Goal: Download file/media

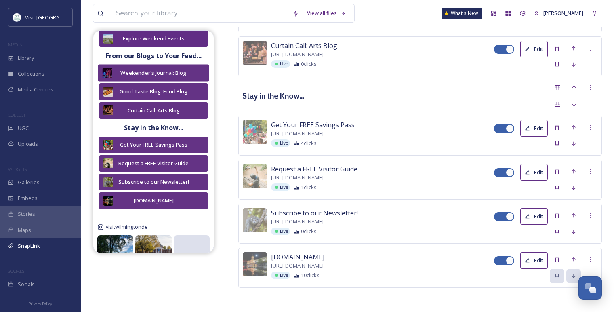
scroll to position [179, 0]
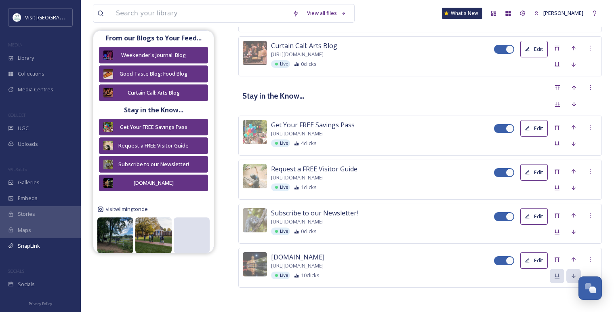
click at [501, 130] on div at bounding box center [500, 128] width 6 height 4
checkbox input "false"
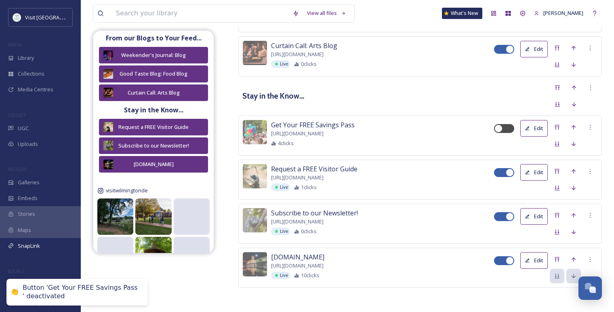
click at [542, 129] on button "Edit" at bounding box center [533, 128] width 27 height 17
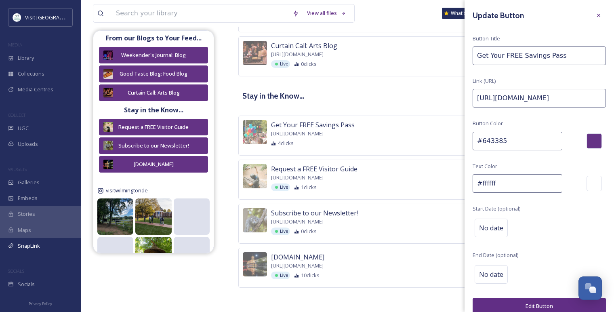
click at [482, 57] on input "Get Your FREE Savings Pass" at bounding box center [538, 55] width 133 height 19
drag, startPoint x: 509, startPoint y: 58, endPoint x: 476, endPoint y: 57, distance: 32.3
click at [476, 57] on input "Download Your Next Adventure Here!" at bounding box center [538, 55] width 133 height 19
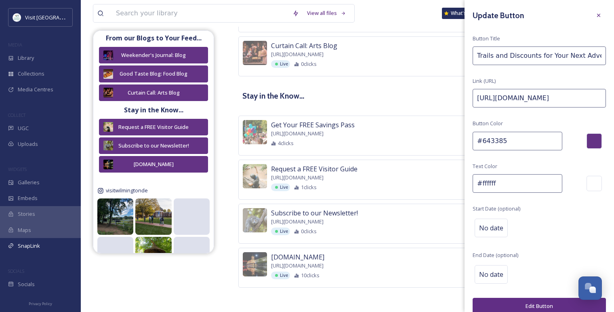
click at [476, 57] on input "Trails and Discounts for Your Next Adventure Here!" at bounding box center [538, 55] width 133 height 19
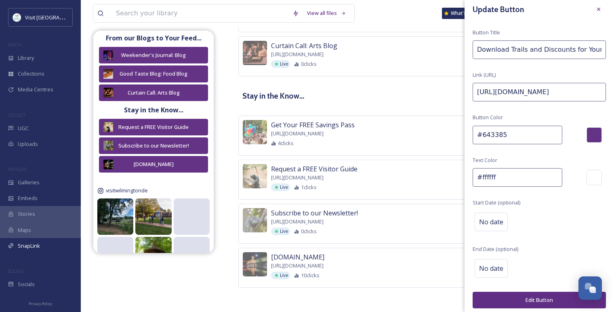
scroll to position [8, 0]
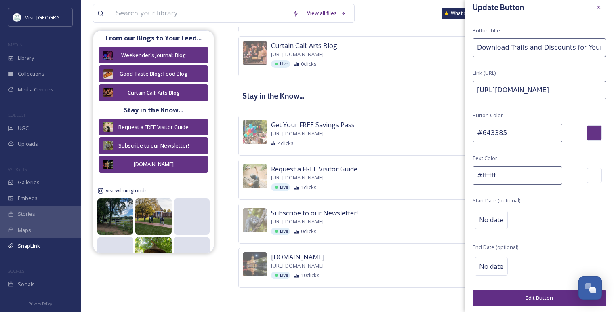
type input "Download Trails and Discounts for Your Next Adventure Here!"
click at [520, 295] on button "Edit Button" at bounding box center [538, 297] width 133 height 17
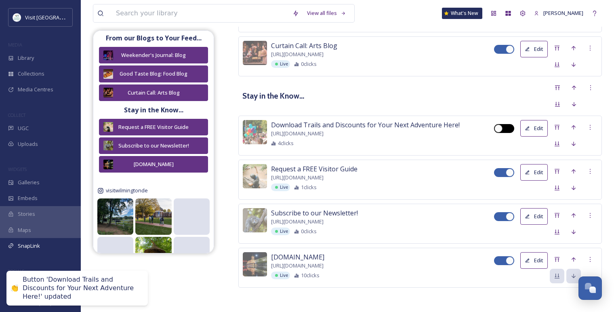
click at [503, 129] on div at bounding box center [500, 128] width 6 height 4
checkbox input "true"
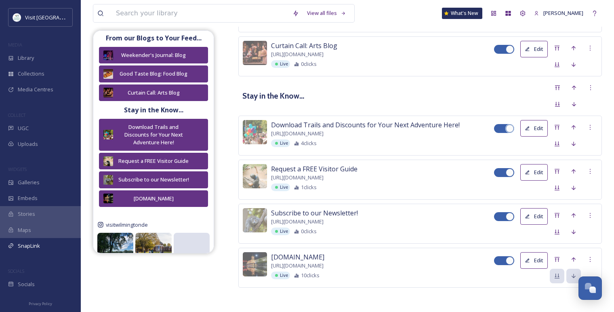
click at [525, 172] on icon at bounding box center [526, 172] width 5 height 5
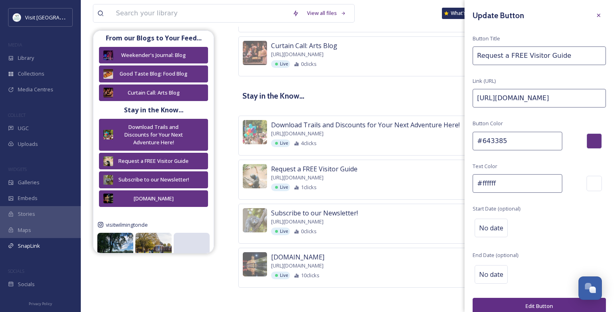
click at [511, 56] on input "Request a FREE Visitor Guide" at bounding box center [538, 55] width 133 height 19
type input "Request a FREE Travel Issue"
click at [536, 303] on button "Edit Button" at bounding box center [538, 305] width 133 height 17
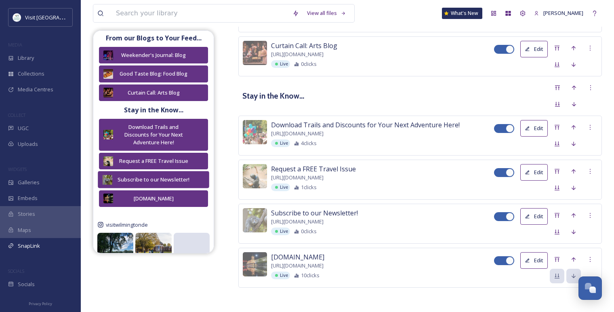
click at [176, 177] on div "Subscribe to our Newsletter!" at bounding box center [153, 180] width 74 height 8
click at [534, 211] on button "Edit" at bounding box center [533, 216] width 27 height 17
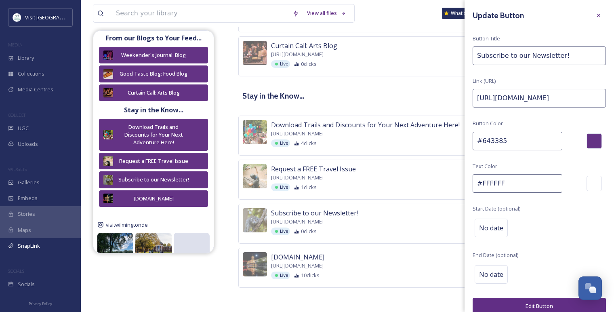
click at [525, 55] on input "Subscribe to our Newsletter!" at bounding box center [538, 55] width 133 height 19
type input "Subscribe to our Monthly Newsletter!"
click at [523, 299] on button "Edit Button" at bounding box center [538, 305] width 133 height 17
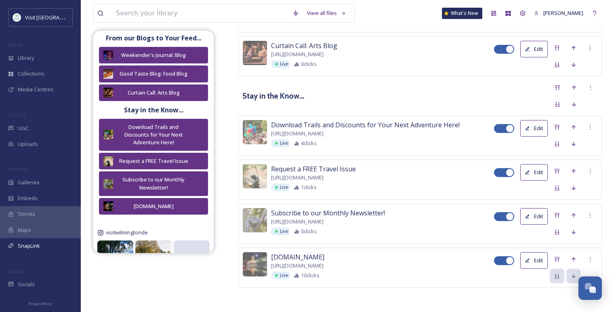
click at [534, 262] on button "Edit" at bounding box center [533, 260] width 27 height 17
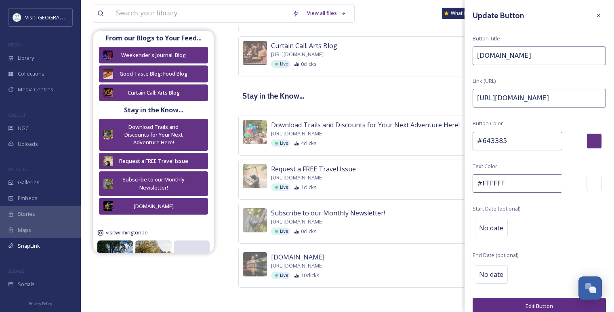
click at [480, 55] on input "[DOMAIN_NAME]" at bounding box center [538, 55] width 133 height 19
type input "Visit Our Website! [DOMAIN_NAME]"
click at [528, 298] on button "Edit Button" at bounding box center [538, 305] width 133 height 17
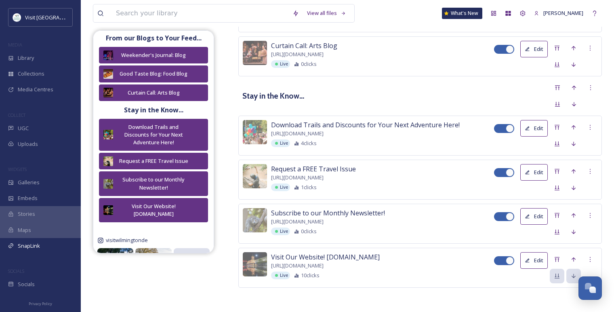
click at [536, 177] on button "Edit" at bounding box center [533, 172] width 27 height 17
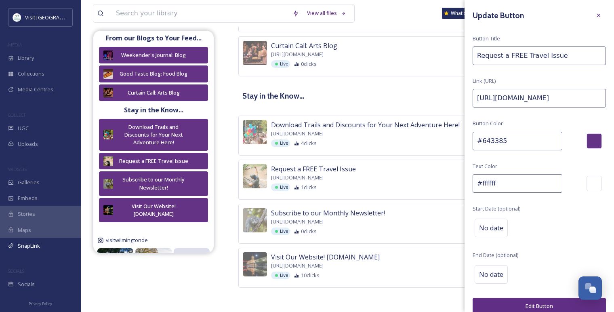
click at [505, 57] on input "Request a FREE Travel Issue" at bounding box center [538, 55] width 133 height 19
type input "Request Your FREE Guide to All Things Greater [GEOGRAPHIC_DATA]"
click at [550, 300] on button "Edit Button" at bounding box center [538, 305] width 133 height 17
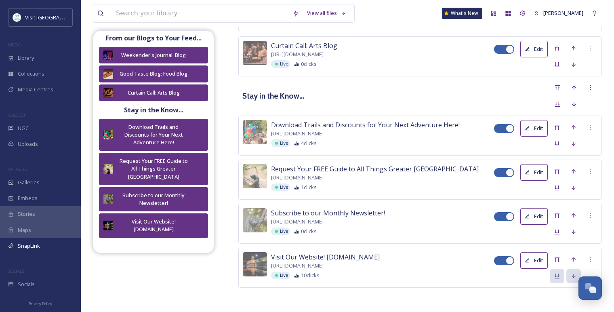
click at [539, 169] on button "Edit" at bounding box center [533, 172] width 27 height 17
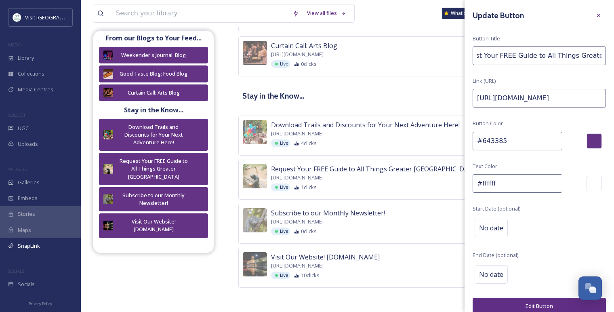
scroll to position [0, 48]
drag, startPoint x: 587, startPoint y: 55, endPoint x: 599, endPoint y: 54, distance: 12.5
click at [599, 54] on div "Update Button Button Title Request Your FREE Guide to All Things Greater Wilmin…" at bounding box center [538, 161] width 149 height 322
click at [552, 57] on input "Request Your FREE Guide to All Things Greater [GEOGRAPHIC_DATA]" at bounding box center [538, 55] width 133 height 19
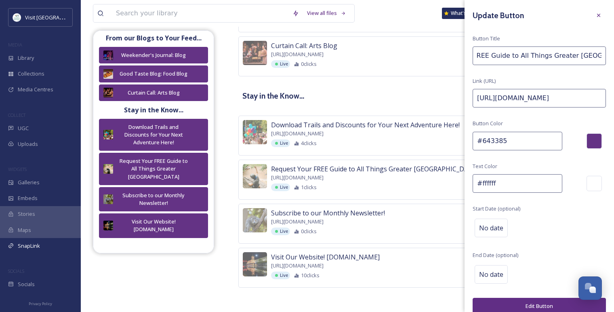
click at [552, 57] on input "Request Your FREE Guide to All Things Greater [GEOGRAPHIC_DATA]" at bounding box center [538, 55] width 133 height 19
click at [561, 54] on input "Request Your FREE Guide to All Things Greater [GEOGRAPHIC_DATA]" at bounding box center [538, 55] width 133 height 19
type input "Request Your FREE Guide to All Things Greater Wilm"
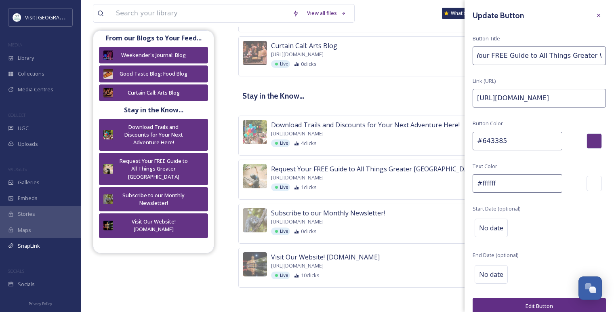
click at [557, 299] on button "Edit Button" at bounding box center [538, 305] width 133 height 17
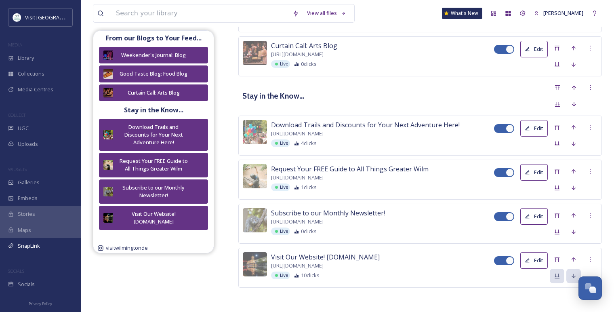
click at [536, 130] on button "Edit" at bounding box center [533, 128] width 27 height 17
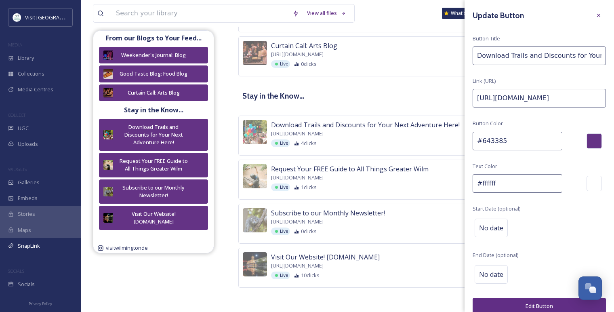
drag, startPoint x: 507, startPoint y: 54, endPoint x: 470, endPoint y: 58, distance: 37.3
click at [470, 58] on div "Update Button Button Title Download Trails and Discounts for Your Next Adventur…" at bounding box center [538, 161] width 149 height 322
click at [571, 54] on input "Trails and Discounts for Your Next Adventure Here!" at bounding box center [538, 55] width 133 height 19
type input "Trails and Discounts for Your Next #VisitWilmDE Adventure Here!"
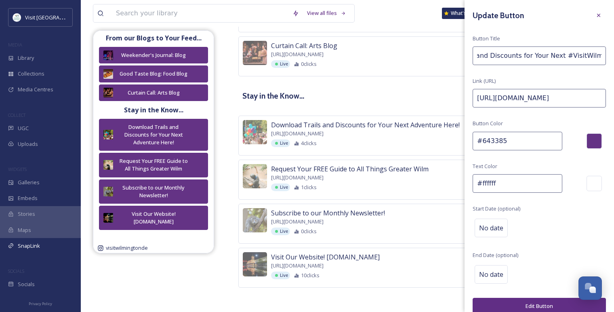
click at [546, 302] on button "Edit Button" at bounding box center [538, 305] width 133 height 17
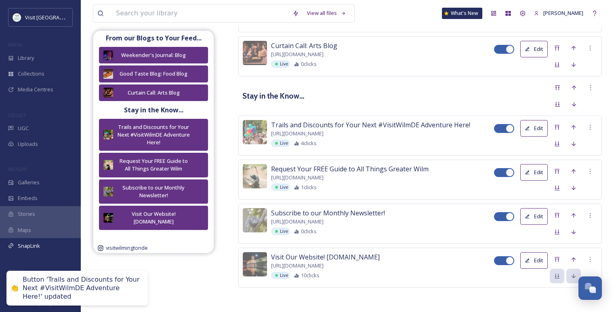
click at [544, 130] on button "Edit" at bounding box center [533, 128] width 27 height 17
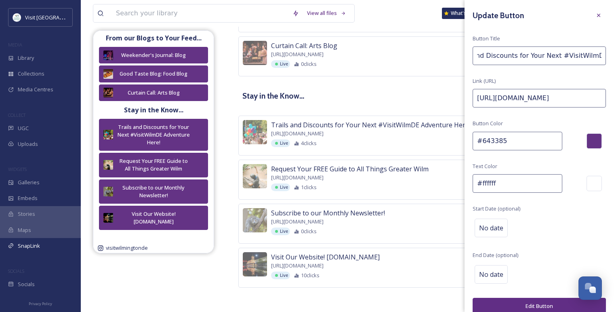
scroll to position [0, 66]
drag, startPoint x: 581, startPoint y: 59, endPoint x: 598, endPoint y: 55, distance: 17.4
click at [598, 55] on input "Trails and Discounts for Your Next #VisitWilmDE Adventure Here!" at bounding box center [538, 55] width 133 height 19
click at [589, 53] on input "Trails and Discounts for Your Next #VisitWilmDE Adventure Here!" at bounding box center [538, 55] width 133 height 19
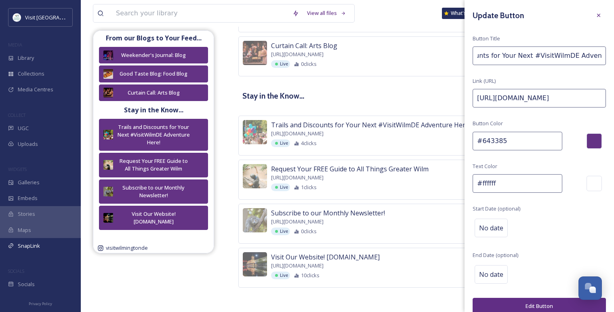
scroll to position [0, 51]
type input "Trails and Discounts for Your Next #VisitWilmDE Adventure!"
click at [551, 299] on button "Edit Button" at bounding box center [538, 305] width 133 height 17
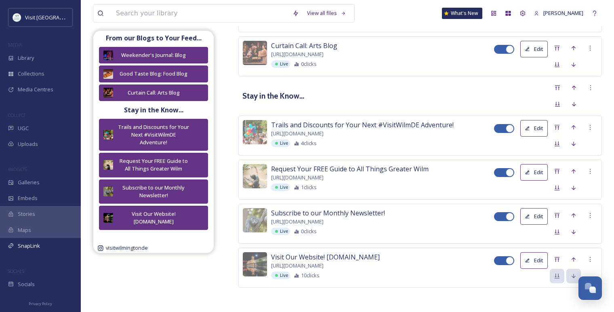
click at [539, 132] on button "Edit" at bounding box center [533, 128] width 27 height 17
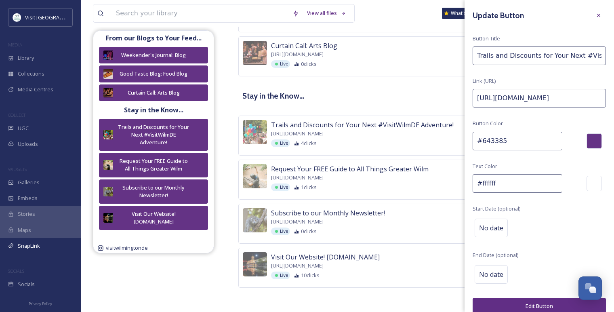
scroll to position [0, 51]
drag, startPoint x: 575, startPoint y: 56, endPoint x: 604, endPoint y: 57, distance: 29.5
click at [604, 57] on div "Update Button Button Title Trails and Discounts for Your Next #VisitWilmDE Adve…" at bounding box center [538, 161] width 149 height 322
click at [563, 57] on input "Trails and Discounts for Your Next #VisitWilmDE Adventure!" at bounding box center [538, 55] width 133 height 19
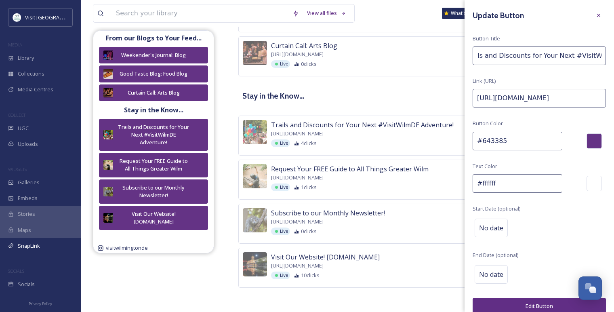
type input "Trails and Discounts for Your Next #VisitWilm Adventure!"
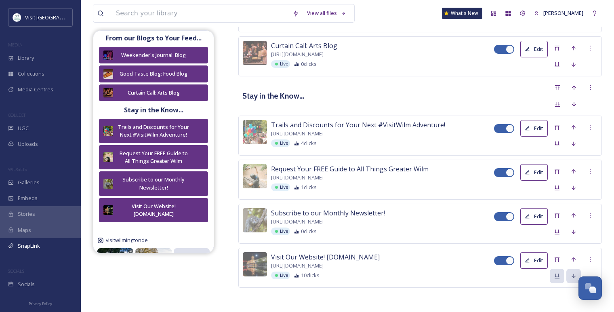
click at [528, 218] on icon at bounding box center [527, 216] width 4 height 4
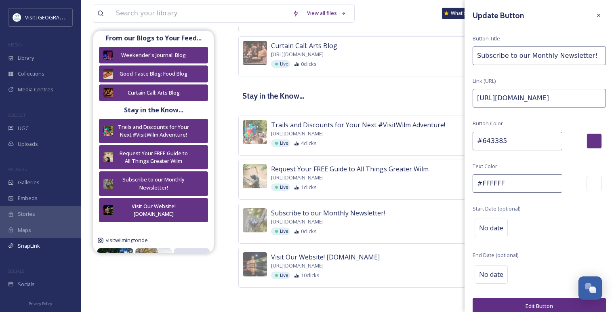
click at [537, 57] on input "Subscribe to our Monthly Newsletter!" at bounding box center [538, 55] width 133 height 19
type input "Keep up to Date! Subscribe to our Monthly Newsletter"
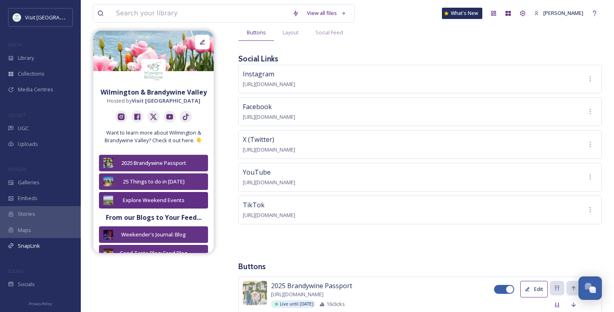
scroll to position [9, 0]
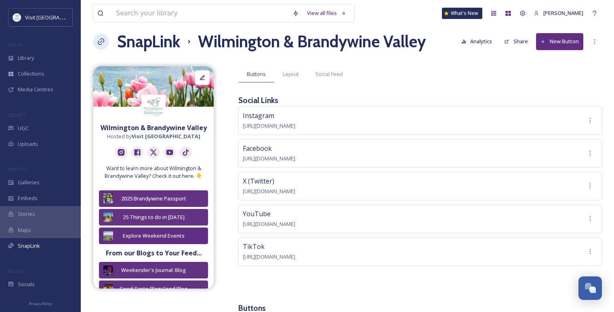
click at [548, 41] on button "New Button" at bounding box center [559, 41] width 47 height 17
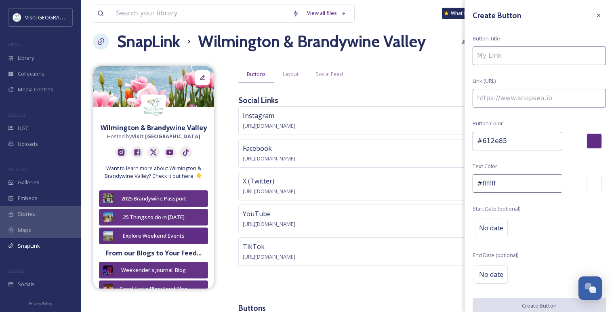
click at [503, 59] on input at bounding box center [538, 55] width 133 height 19
type input "Delaware250"
click at [515, 100] on input at bounding box center [538, 98] width 133 height 19
paste input "[URL][DOMAIN_NAME][US_STATE]"
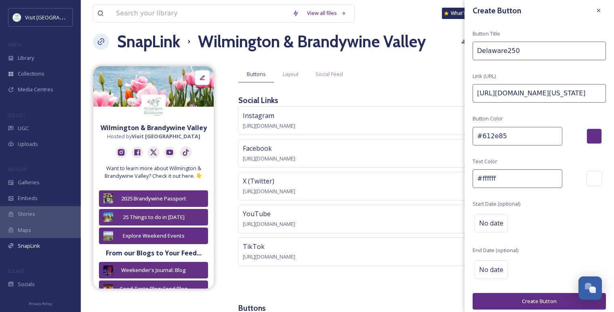
scroll to position [8, 0]
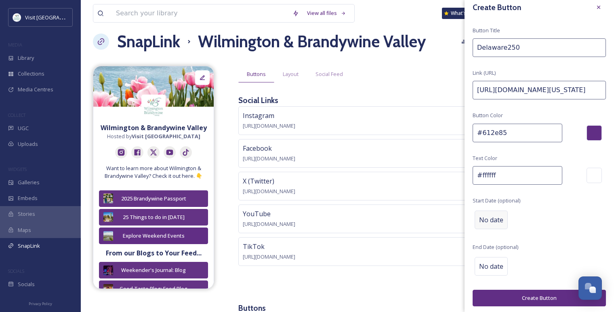
type input "[URL][DOMAIN_NAME][US_STATE]"
click at [492, 219] on span "No date" at bounding box center [491, 220] width 24 height 10
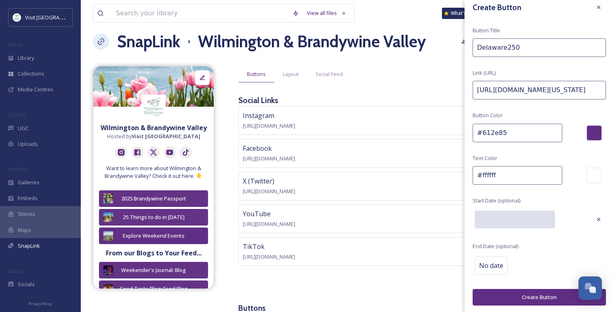
scroll to position [7, 0]
click at [595, 217] on icon at bounding box center [598, 220] width 6 height 6
click at [544, 292] on button "Create Button" at bounding box center [538, 297] width 133 height 17
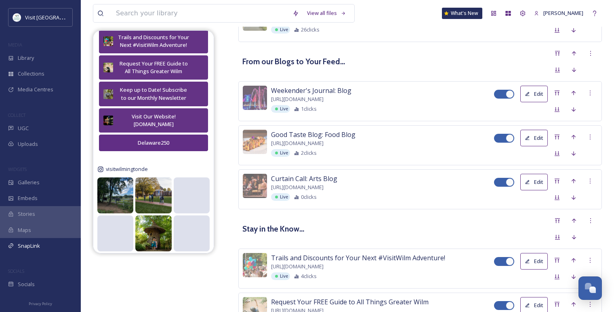
scroll to position [591, 0]
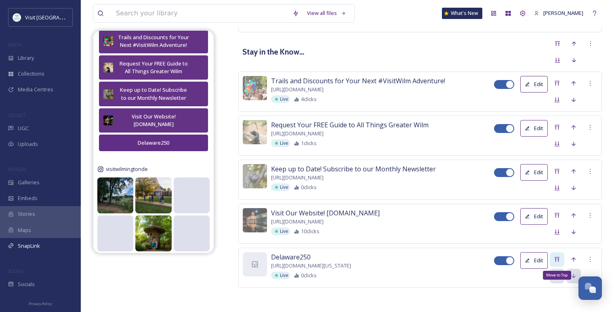
click at [556, 258] on icon at bounding box center [556, 259] width 6 height 6
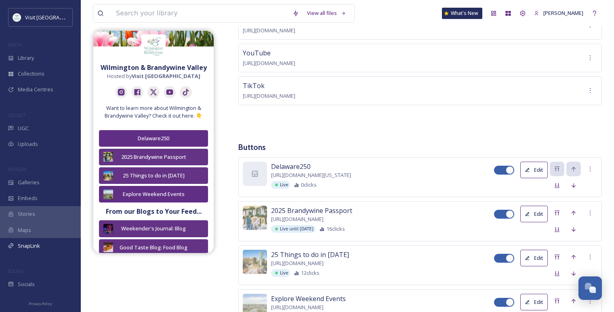
scroll to position [179, 0]
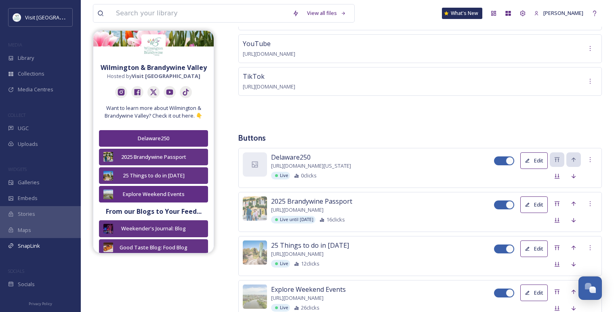
click at [535, 165] on button "Edit" at bounding box center [533, 160] width 27 height 17
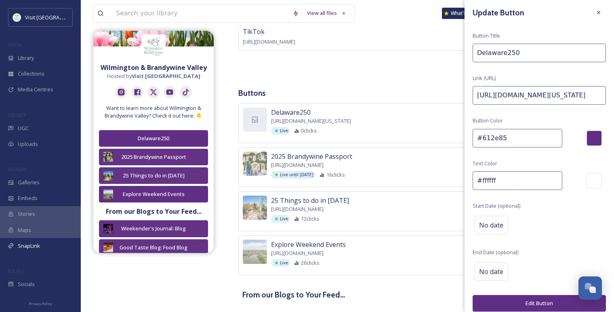
scroll to position [0, 0]
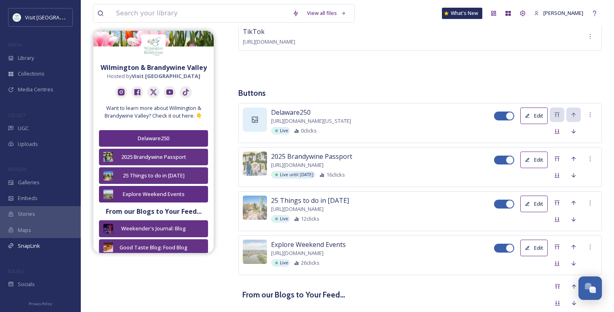
click at [265, 116] on div at bounding box center [255, 119] width 24 height 24
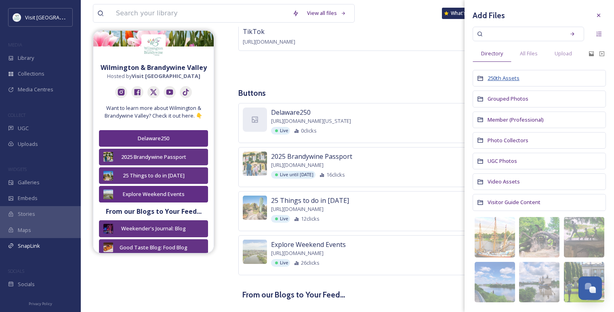
click at [512, 79] on span "250th Assets" at bounding box center [503, 77] width 32 height 7
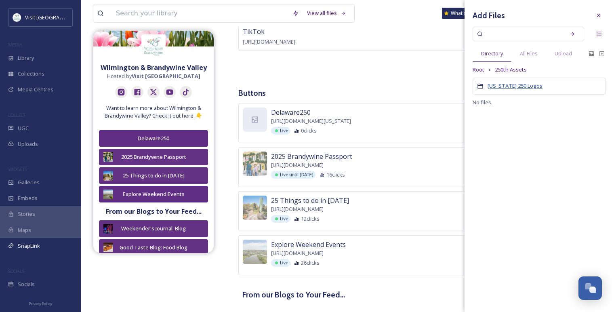
click at [509, 84] on span "[US_STATE] 250 Logos" at bounding box center [514, 85] width 55 height 7
click at [497, 83] on span "Horizontal" at bounding box center [499, 85] width 25 height 7
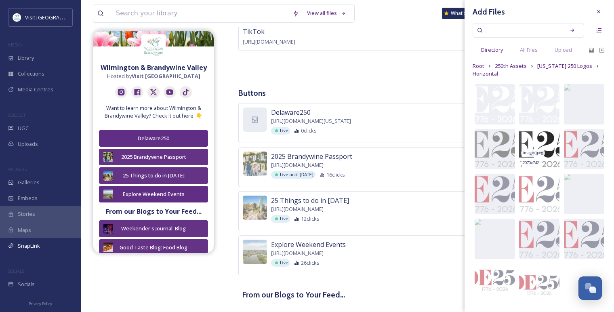
scroll to position [5, 0]
click at [518, 69] on div "Root 250th Assets [US_STATE] 250 Logos Horizontal" at bounding box center [538, 68] width 133 height 15
click at [518, 67] on span "250th Assets" at bounding box center [510, 65] width 32 height 8
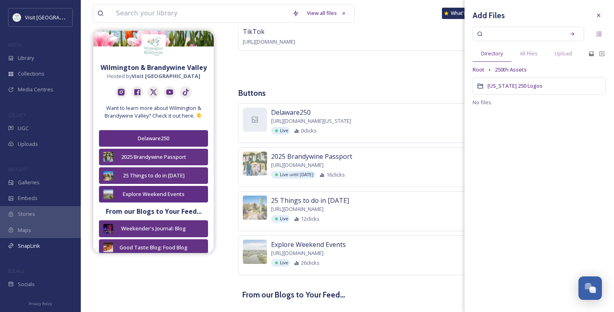
click at [512, 90] on div "[US_STATE] 250 Logos" at bounding box center [538, 86] width 133 height 17
click at [494, 107] on span "Stacked" at bounding box center [497, 106] width 20 height 7
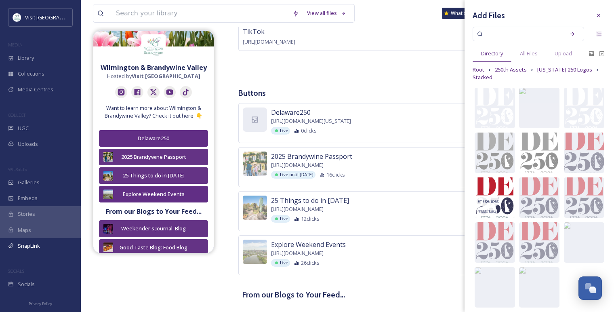
click at [499, 193] on img at bounding box center [494, 197] width 40 height 40
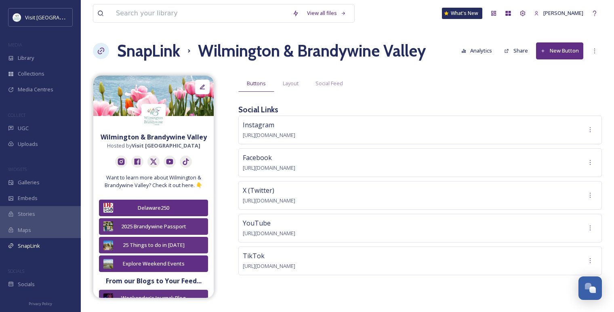
click at [43, 61] on div "Library" at bounding box center [40, 58] width 81 height 16
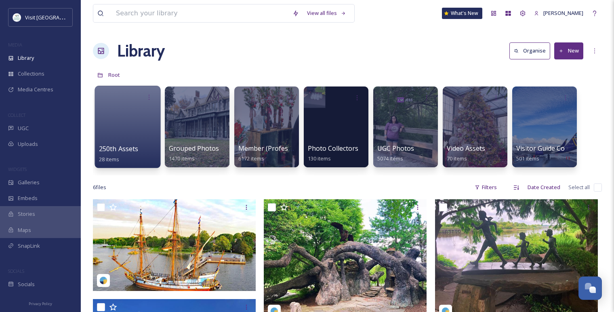
click at [128, 146] on span "250th Assets" at bounding box center [119, 148] width 40 height 9
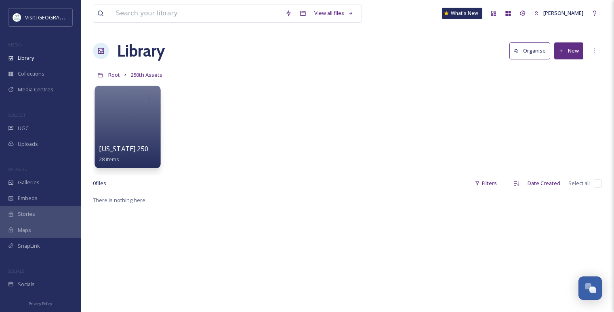
click at [136, 128] on div at bounding box center [127, 127] width 66 height 82
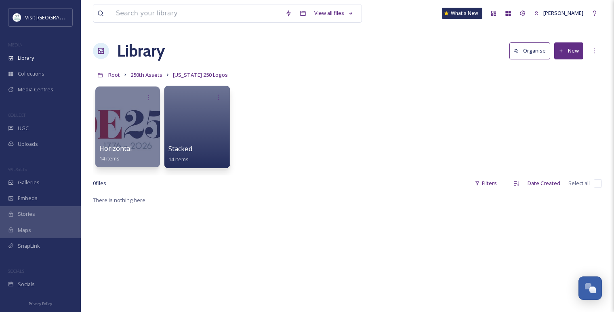
click at [209, 123] on div at bounding box center [197, 127] width 66 height 82
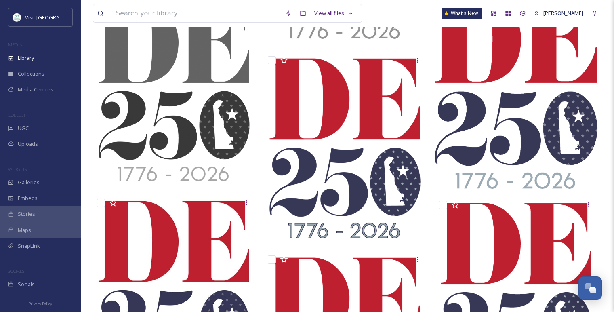
scroll to position [314, 0]
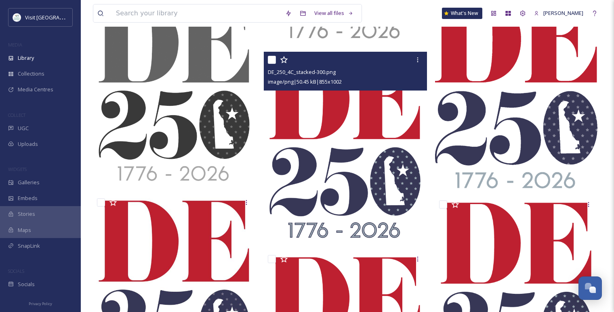
click at [271, 61] on input "checkbox" at bounding box center [272, 60] width 8 height 8
checkbox input "true"
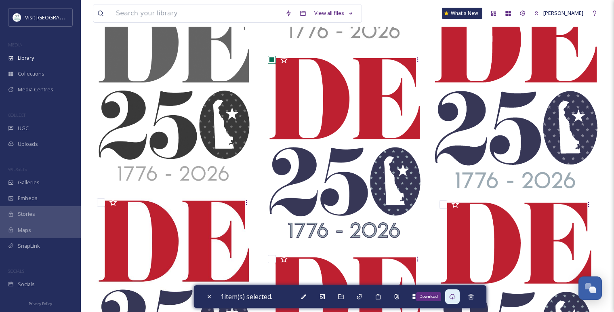
click at [453, 299] on icon at bounding box center [452, 296] width 6 height 6
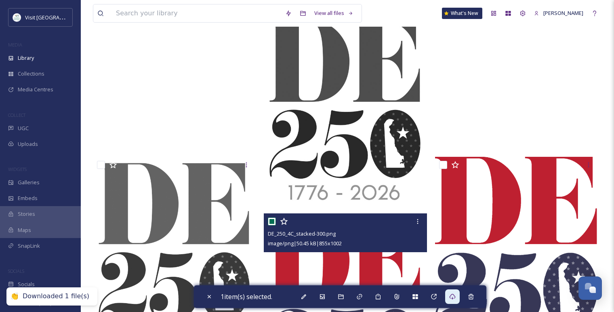
scroll to position [134, 0]
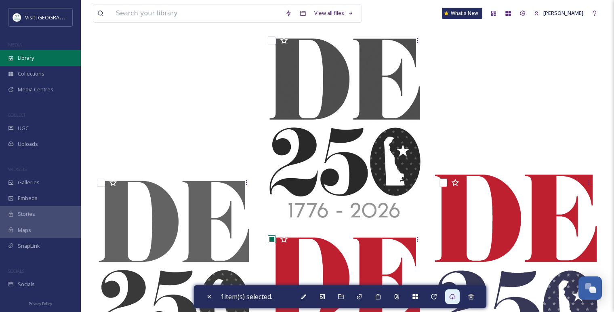
click at [38, 65] on div "Library" at bounding box center [40, 58] width 81 height 16
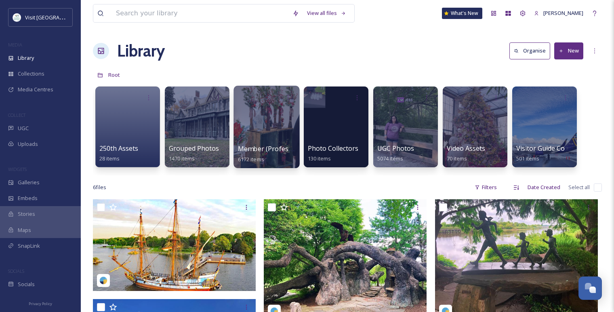
click at [268, 139] on div at bounding box center [266, 127] width 66 height 82
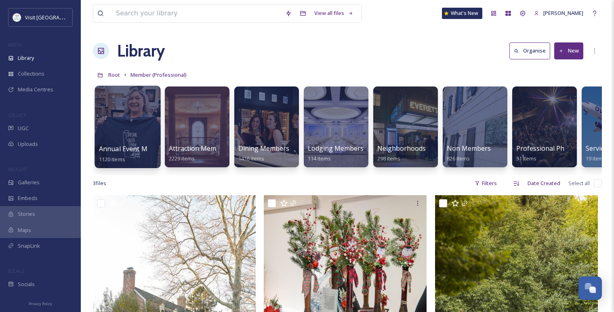
click at [128, 144] on div "Annual Event Members 1120 items" at bounding box center [128, 154] width 58 height 20
click at [125, 136] on div at bounding box center [127, 127] width 66 height 82
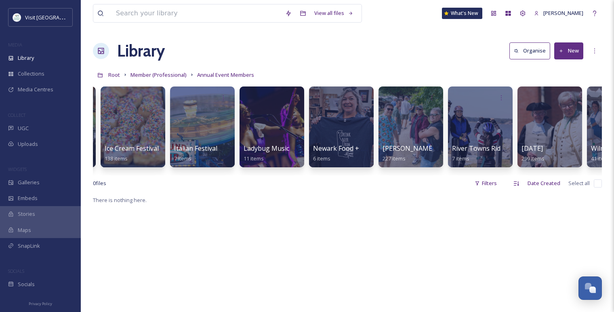
scroll to position [0, 518]
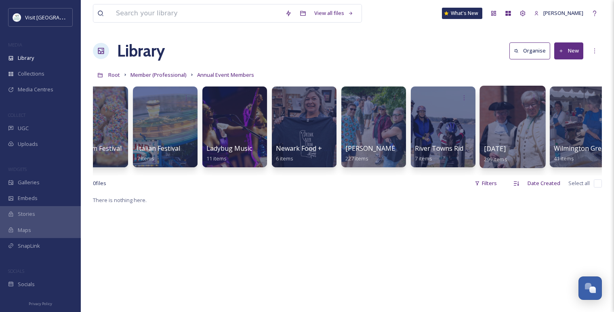
click at [505, 117] on div at bounding box center [512, 127] width 66 height 82
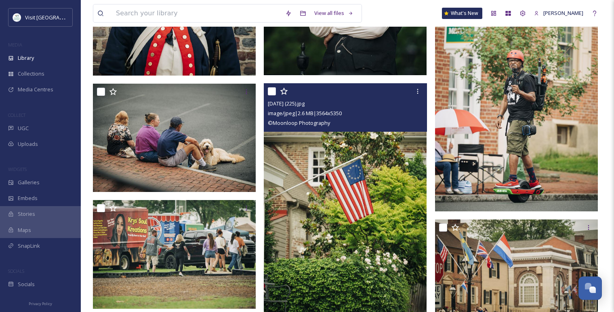
scroll to position [897, 0]
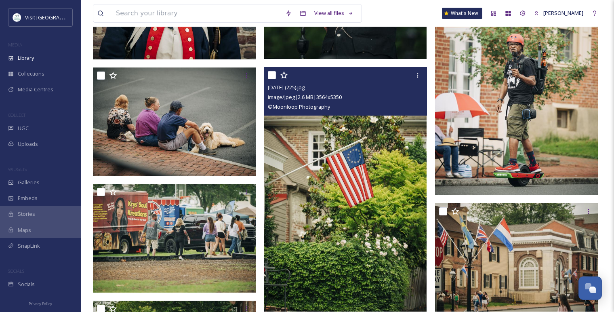
click at [274, 76] on input "checkbox" at bounding box center [272, 75] width 8 height 8
checkbox input "true"
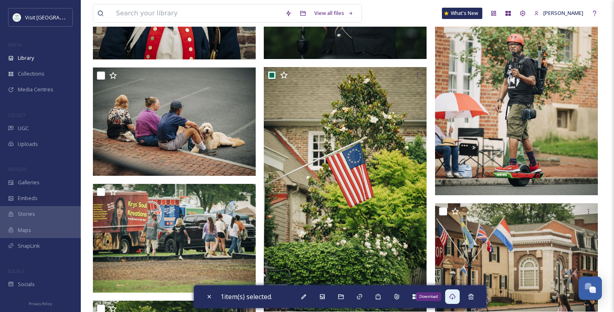
click at [459, 294] on div "Download" at bounding box center [452, 296] width 15 height 15
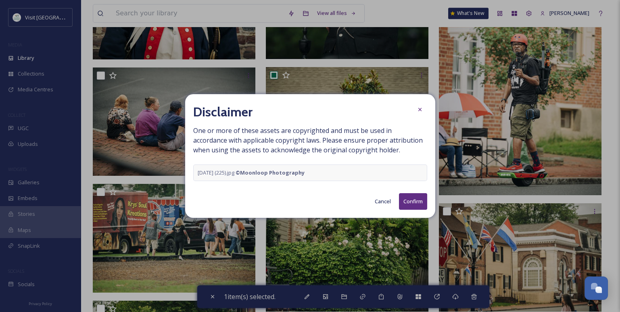
click at [417, 200] on button "Confirm" at bounding box center [413, 201] width 28 height 17
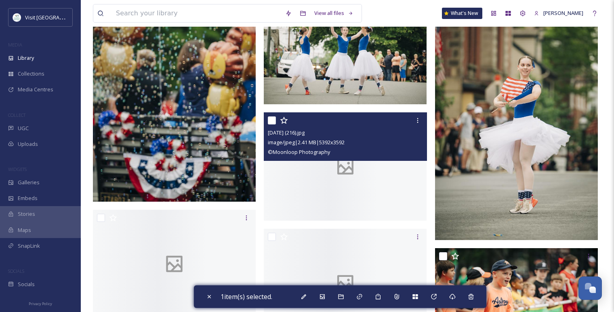
scroll to position [1480, 0]
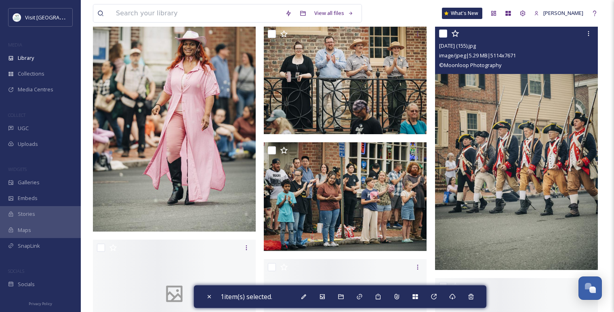
scroll to position [5113, 0]
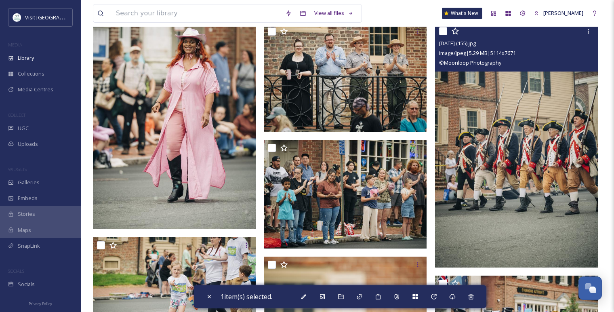
click at [444, 34] on input "checkbox" at bounding box center [443, 31] width 8 height 8
checkbox input "true"
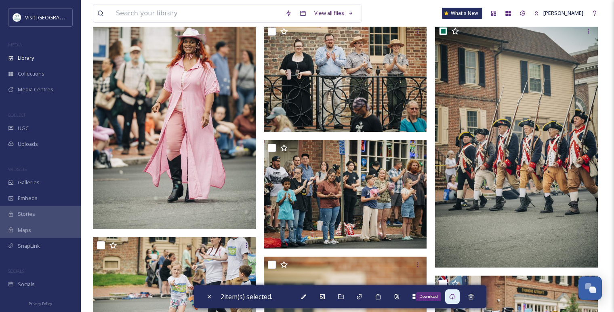
click at [454, 295] on icon at bounding box center [452, 296] width 6 height 6
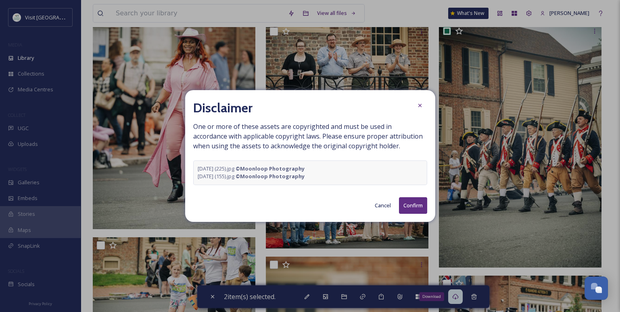
click at [423, 201] on button "Confirm" at bounding box center [413, 205] width 28 height 17
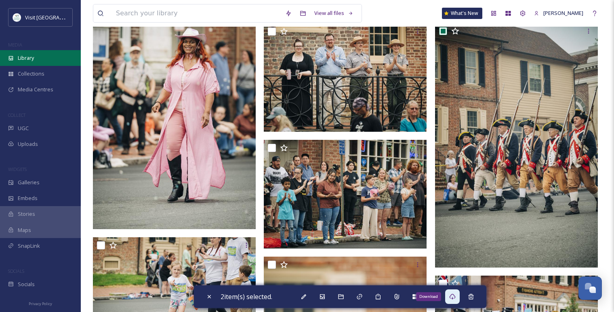
click at [38, 52] on div "Library" at bounding box center [40, 58] width 81 height 16
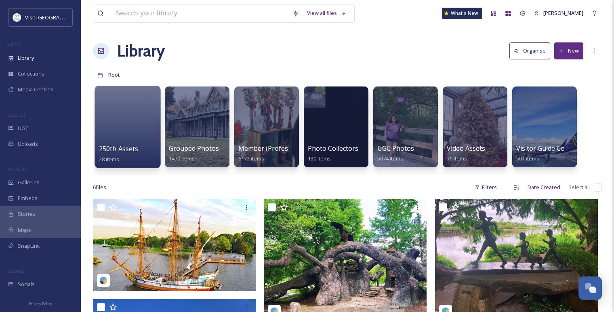
click at [136, 126] on div at bounding box center [127, 127] width 66 height 82
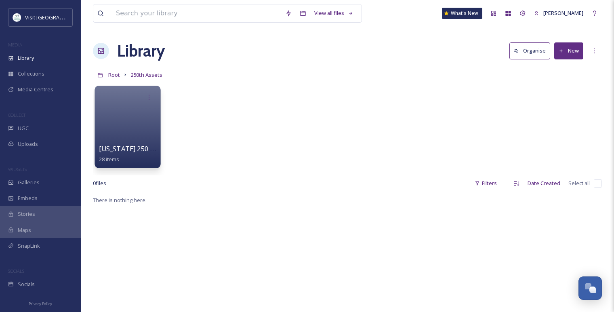
click at [128, 132] on div at bounding box center [127, 127] width 66 height 82
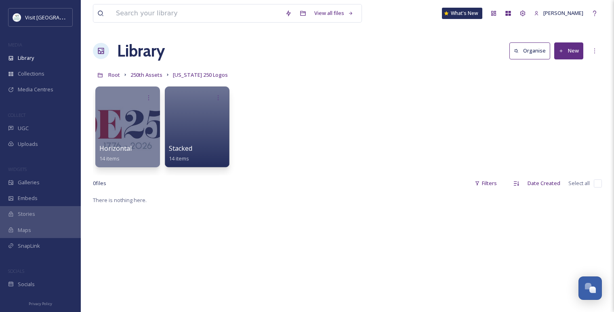
click at [204, 135] on div at bounding box center [197, 126] width 65 height 81
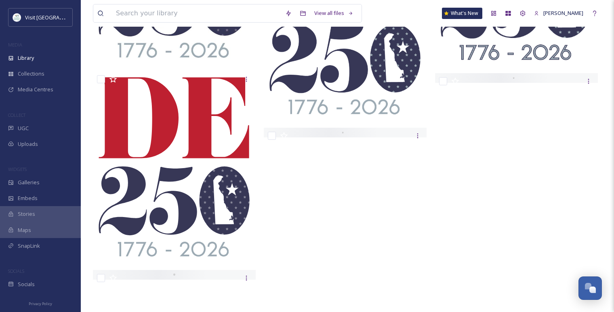
scroll to position [655, 0]
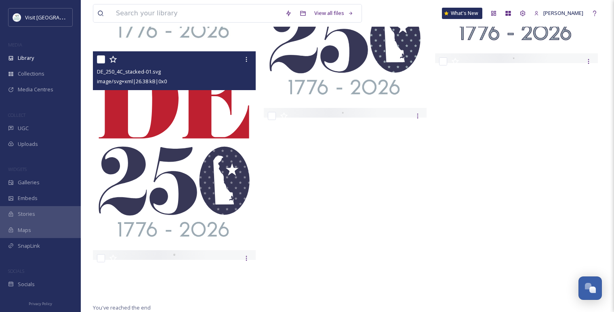
click at [166, 154] on img at bounding box center [174, 146] width 163 height 191
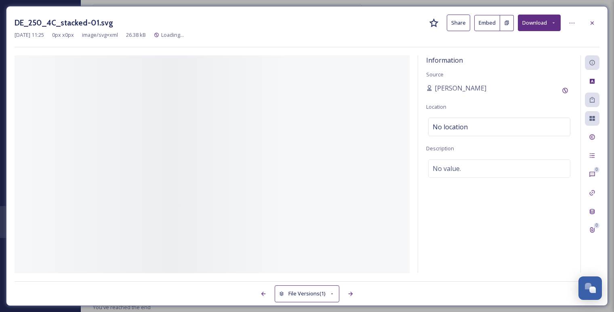
scroll to position [513, 0]
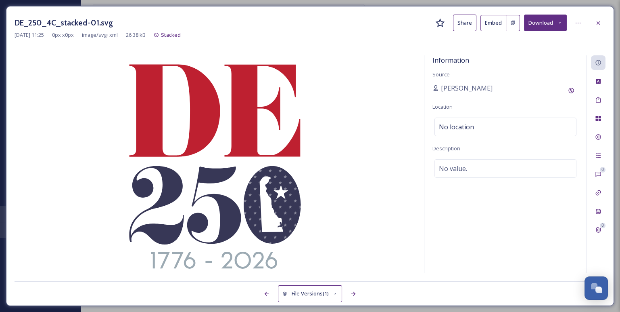
click at [536, 25] on button "Download" at bounding box center [545, 23] width 43 height 17
click at [529, 40] on span "Download Original (0 x 0)" at bounding box center [532, 42] width 59 height 8
click at [389, 108] on img at bounding box center [216, 165] width 402 height 217
click at [539, 24] on button "Download" at bounding box center [545, 23] width 43 height 17
click at [534, 54] on span "Download as JPG" at bounding box center [523, 57] width 41 height 8
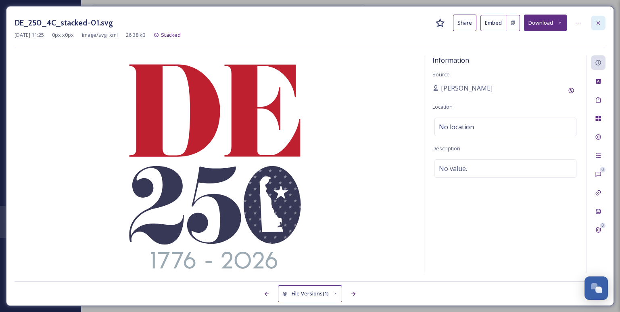
click at [600, 29] on div at bounding box center [598, 23] width 15 height 15
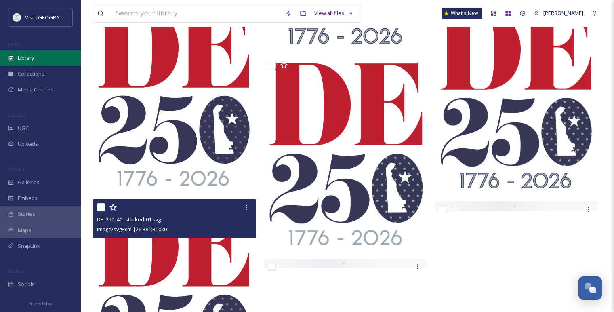
click at [39, 59] on div "Library" at bounding box center [40, 58] width 81 height 16
